Goal: Navigation & Orientation: Go to known website

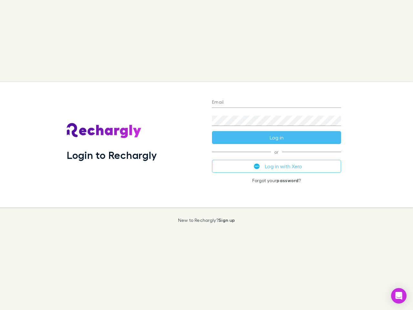
click at [207, 155] on div "Login to Rechargly" at bounding box center [134, 144] width 145 height 125
click at [277, 103] on input "Email" at bounding box center [276, 103] width 129 height 10
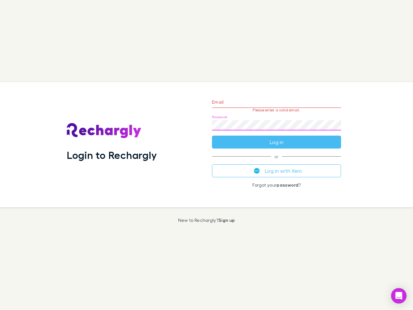
click at [277, 138] on form "Email Please enter a valid email. Password Log in" at bounding box center [276, 120] width 129 height 56
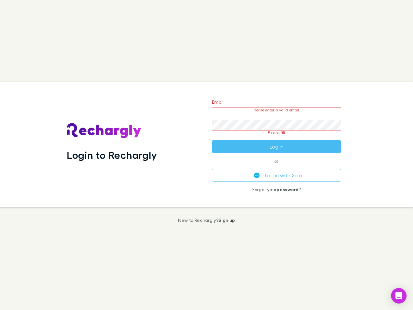
click at [277, 166] on div "Email Please enter a valid email. Password Please fill Log in or Log in with Xe…" at bounding box center [277, 144] width 140 height 125
click at [399, 296] on icon "Open Intercom Messenger" at bounding box center [399, 296] width 7 height 8
